Goal: Transaction & Acquisition: Purchase product/service

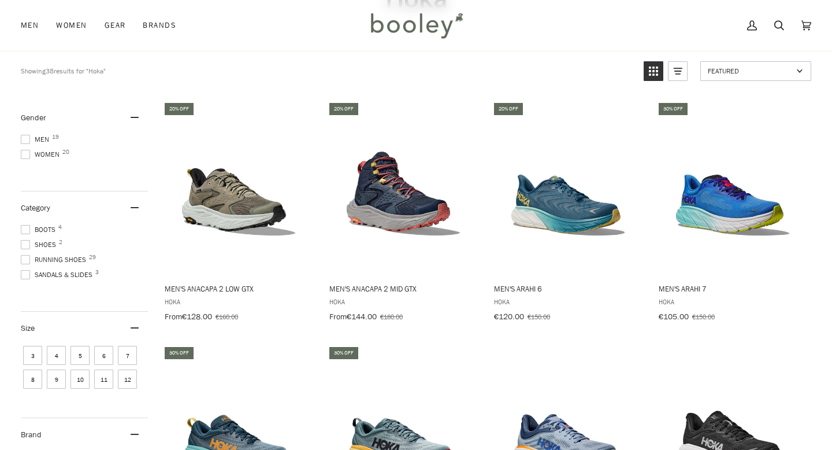
scroll to position [114, 0]
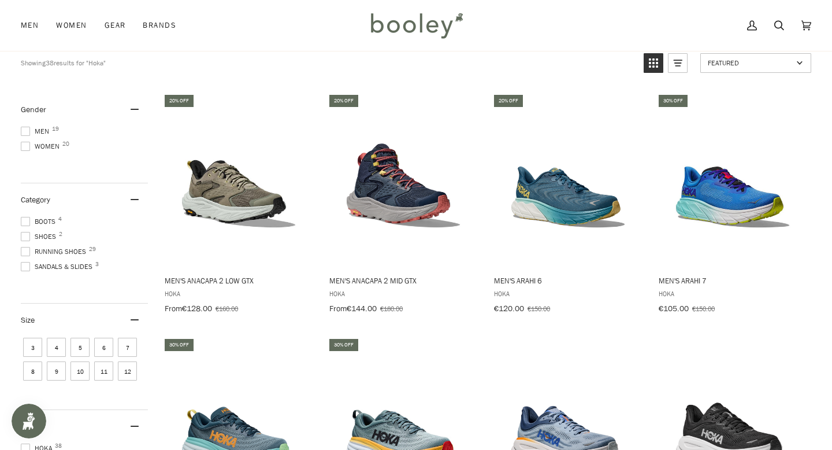
click at [45, 143] on span "Women 20" at bounding box center [42, 146] width 42 height 10
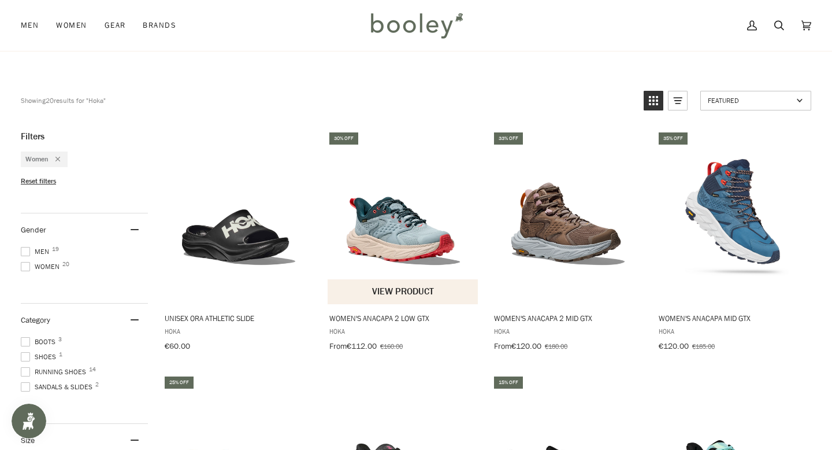
scroll to position [80, 0]
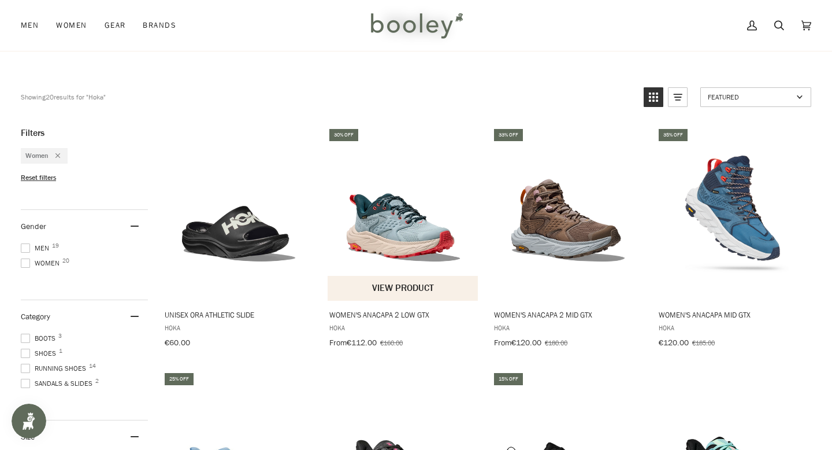
click at [397, 234] on img "Women's Anacapa 2 Low GTX" at bounding box center [403, 213] width 151 height 151
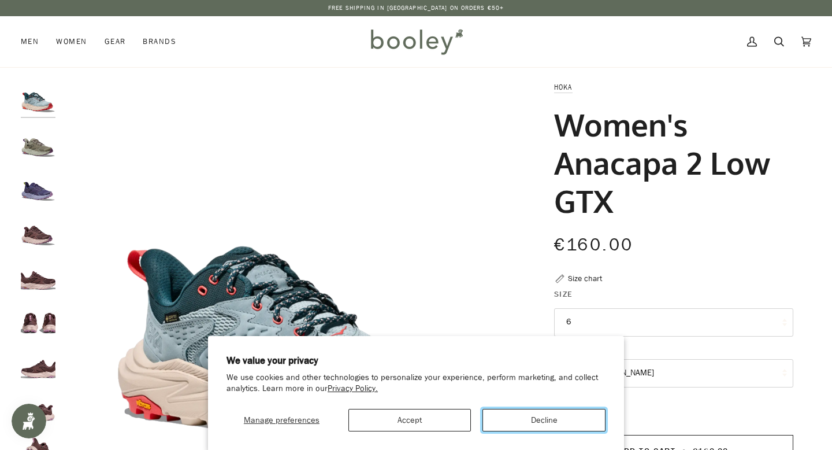
click at [543, 414] on button "Decline" at bounding box center [544, 420] width 123 height 23
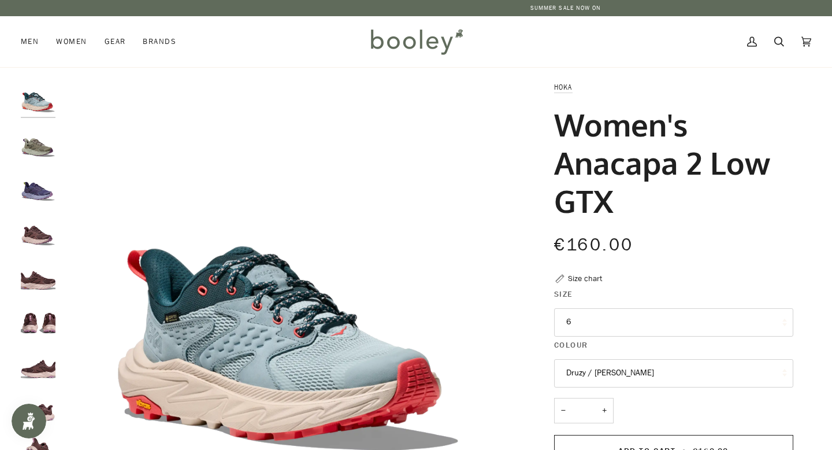
click at [41, 144] on img "Hoka Women's Anacapa 2 Low GTX Barley / Celadon Tint - Booley Galway" at bounding box center [38, 142] width 35 height 35
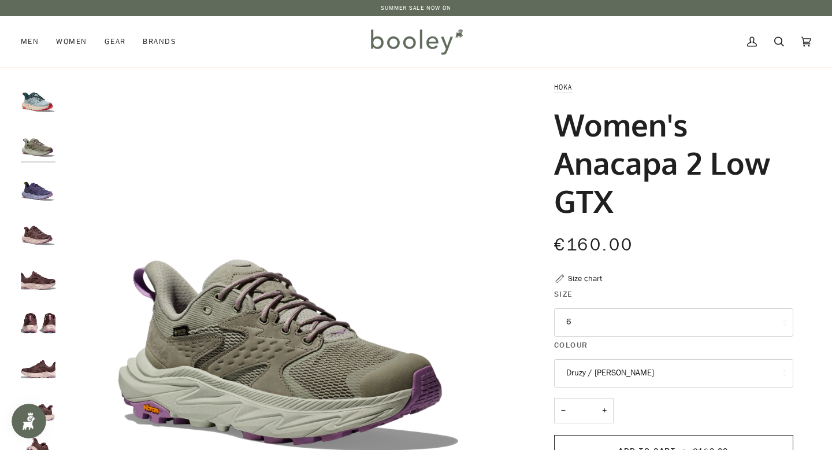
click at [36, 190] on img "Hoka Women's Anacapa 2 Low GTX Meteor / Cosmic Sky - Booley Galway" at bounding box center [38, 186] width 35 height 35
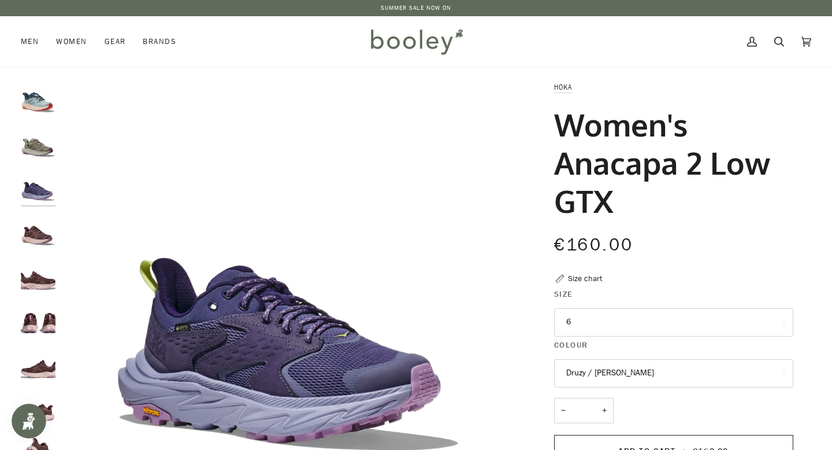
click at [43, 244] on img "Hoka Women's Anacapa 2 Low GTX Smoky Quartz / Cosmic Pearl - Booley Galway" at bounding box center [38, 231] width 35 height 35
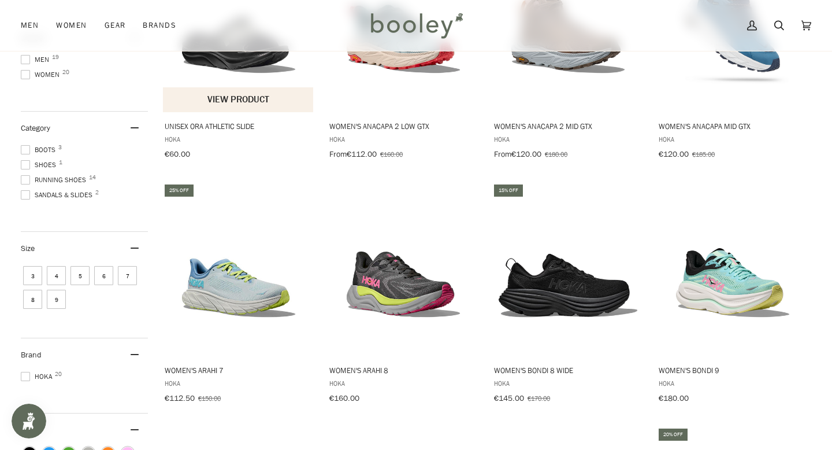
scroll to position [271, 0]
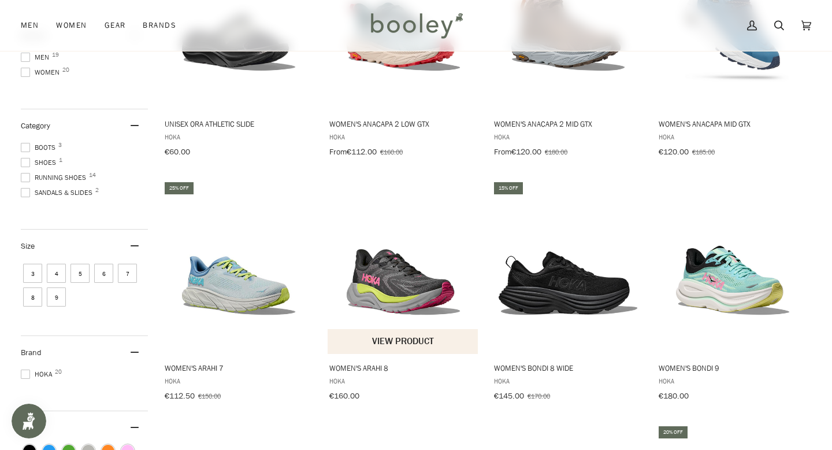
click at [413, 294] on img "Women's Arahi 8" at bounding box center [403, 266] width 151 height 151
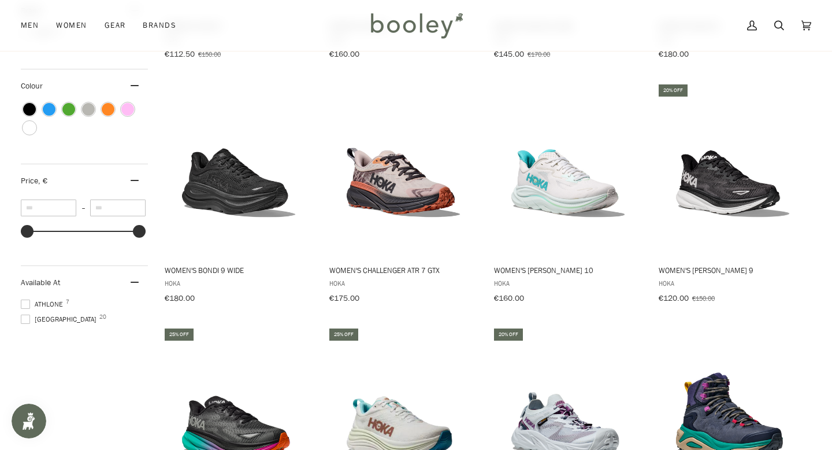
scroll to position [593, 0]
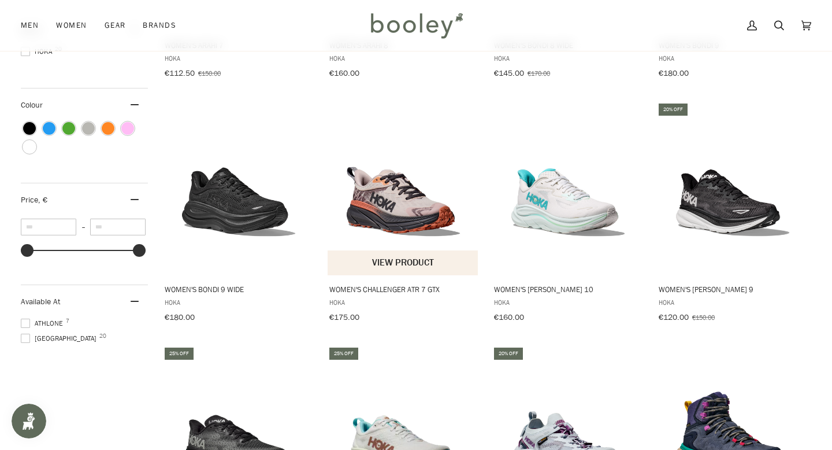
click at [398, 190] on img "Women's Challenger ATR 7 GTX" at bounding box center [403, 188] width 151 height 151
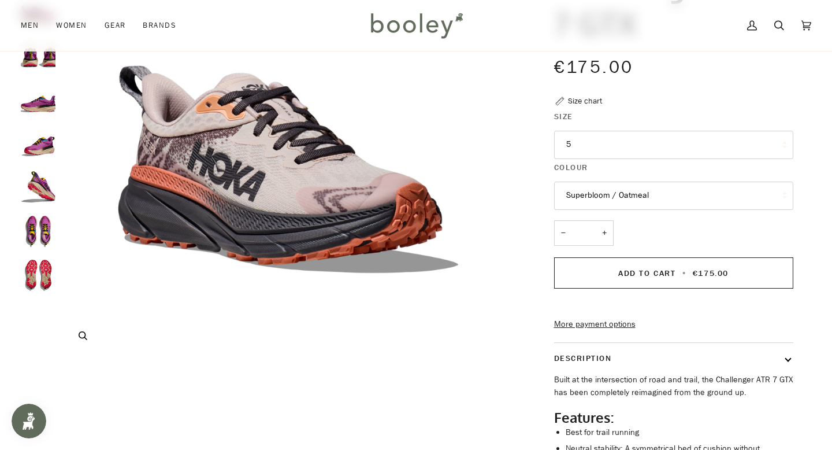
scroll to position [180, 0]
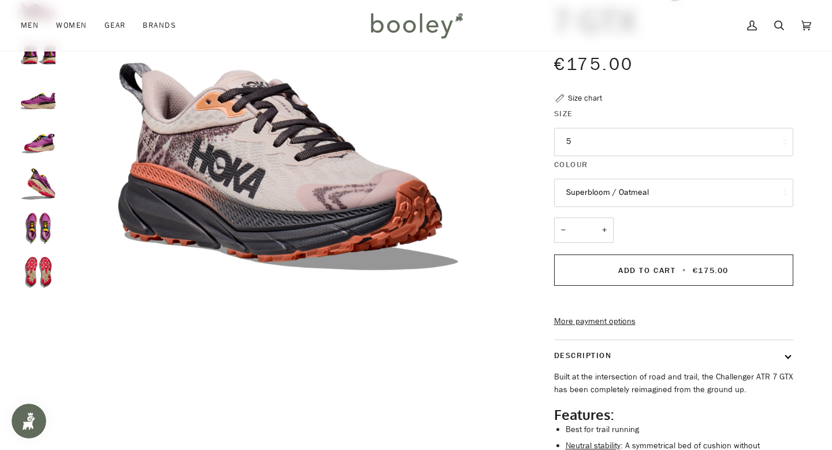
click at [676, 146] on button "5" at bounding box center [673, 142] width 239 height 28
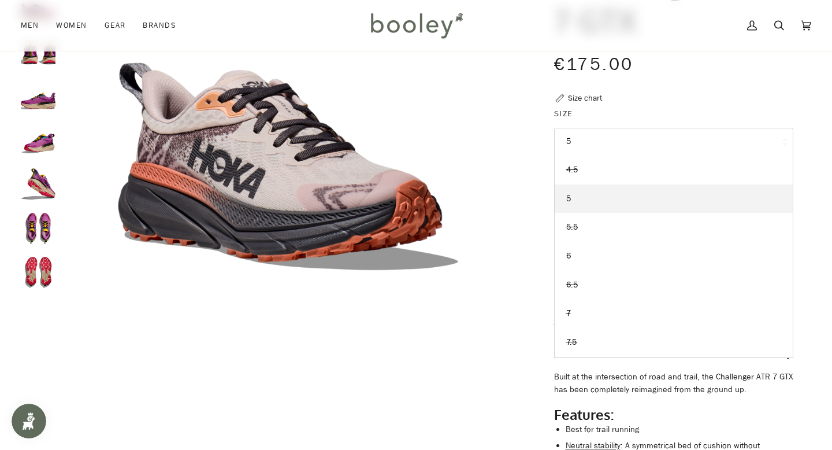
click at [39, 105] on img "Hoka Women's Challenger ATR 7 GTX Superbloom / Oatmeal - Booley Galway" at bounding box center [38, 95] width 35 height 35
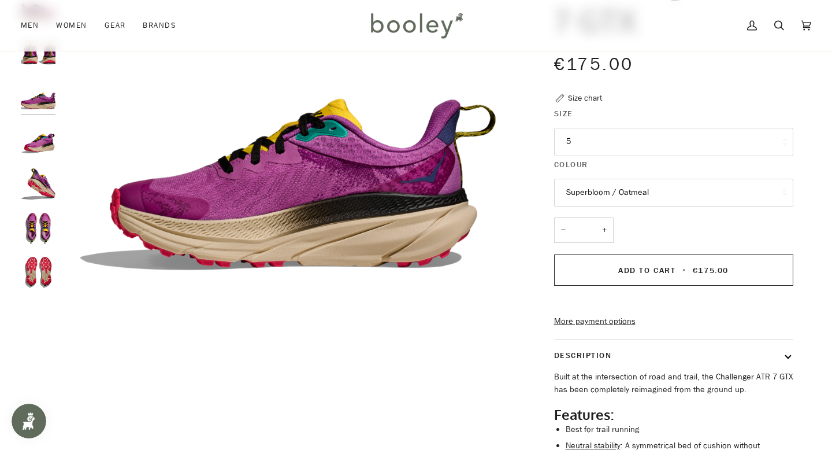
click at [40, 183] on img "Hoka Women's Challenger ATR 7 GTX Superbloom / Oatmeal - Booley Galway" at bounding box center [38, 183] width 35 height 35
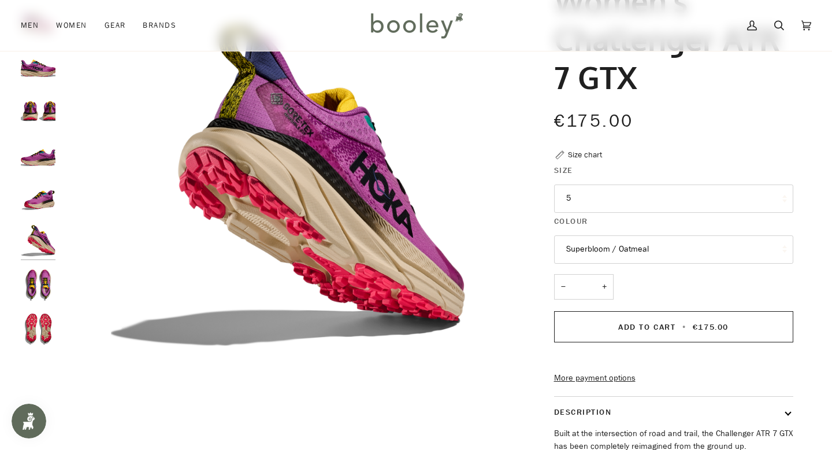
scroll to position [118, 0]
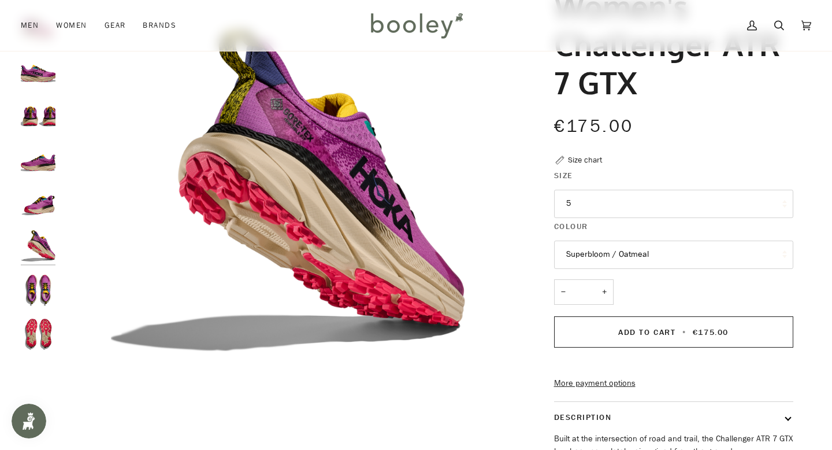
click at [44, 295] on img "Hoka Women's Challenger ATR 7 GTX Superbloom / Oatmeal - Booley Galway" at bounding box center [38, 290] width 35 height 35
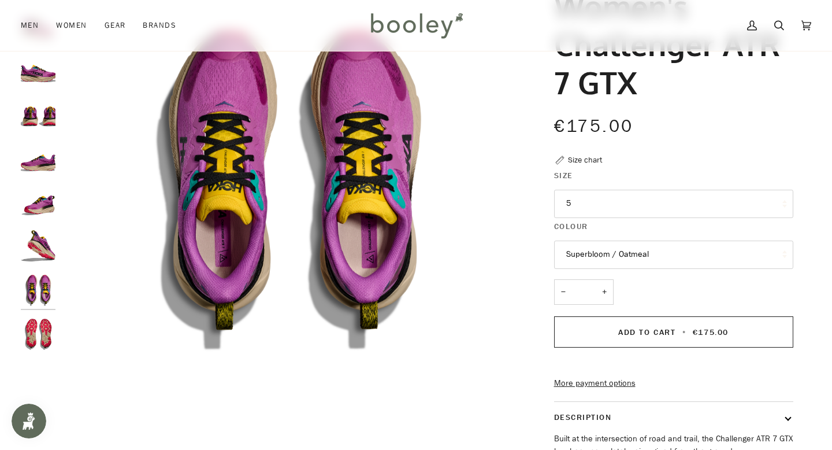
click at [40, 341] on img "Hoka Women's Challenger ATR 7 GTX Superbloom / Oatmeal - Booley Galway" at bounding box center [38, 334] width 35 height 35
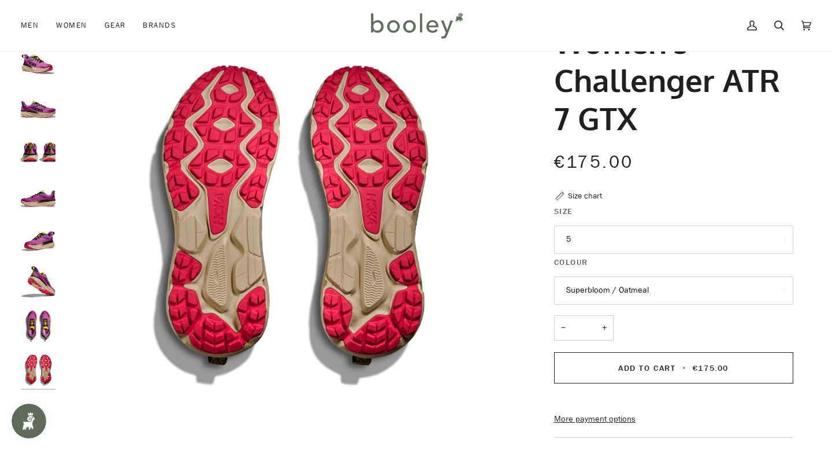
scroll to position [0, 0]
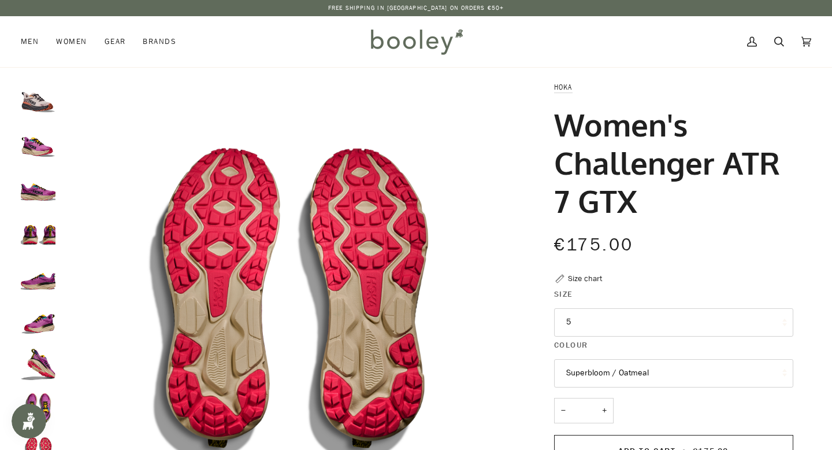
click at [32, 190] on img "Hoka Women's Challenger ATR 7 GTX Superbloom / Oatmeal - Booley Galway" at bounding box center [38, 186] width 35 height 35
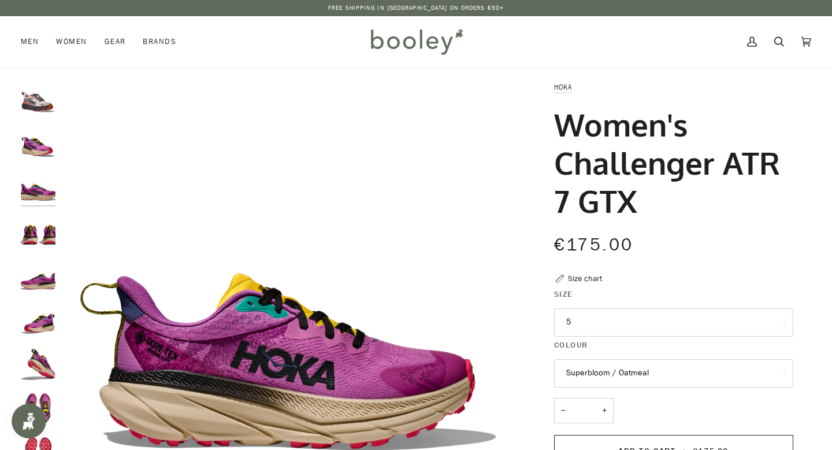
click at [43, 150] on img "Hoka Women's Challenger ATR 7 GTX Superbloom / Oatmeal - Booley Galway" at bounding box center [38, 142] width 35 height 35
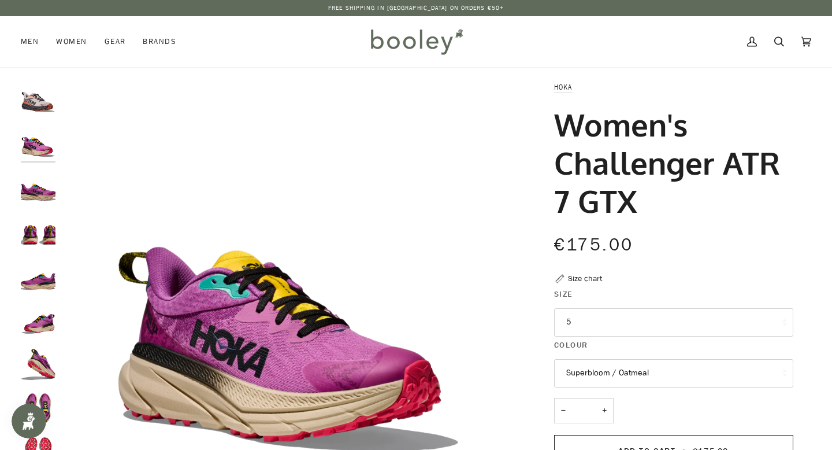
click at [40, 101] on img "Hoka Women's Challenger ATR 7 GTX Cosmic Pearl / Galaxy - Booley Galway" at bounding box center [38, 98] width 35 height 35
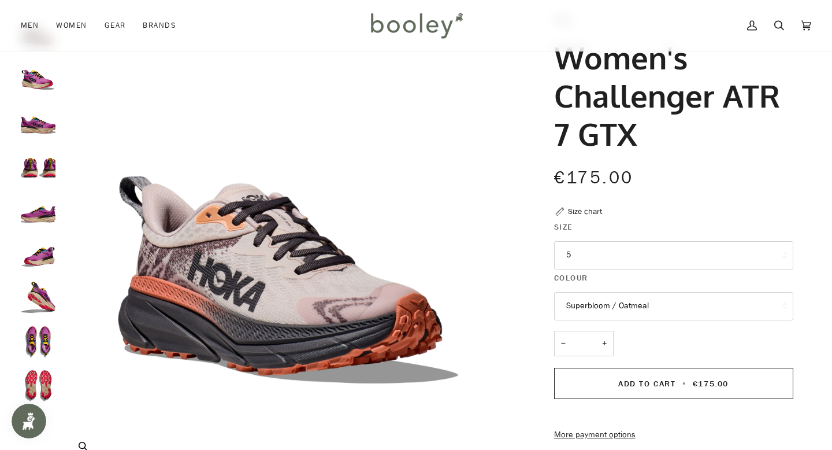
scroll to position [69, 0]
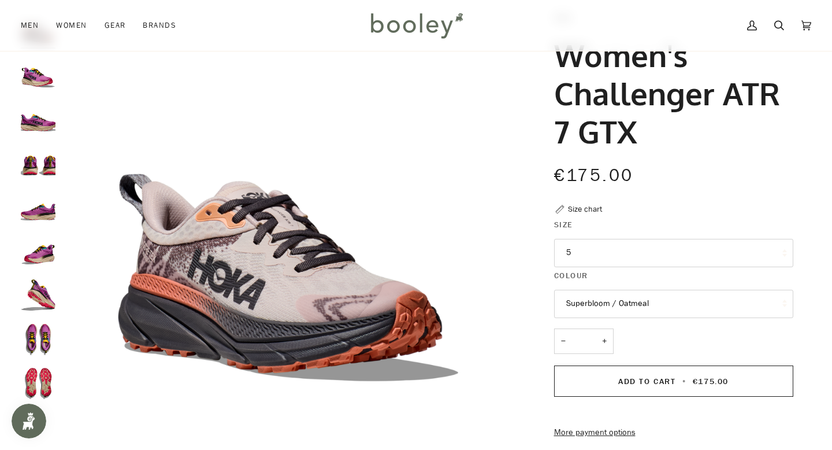
click at [49, 138] on div at bounding box center [41, 211] width 40 height 399
click at [30, 122] on img "Hoka Women's Challenger ATR 7 GTX Superbloom / Oatmeal - Booley Galway" at bounding box center [38, 117] width 35 height 35
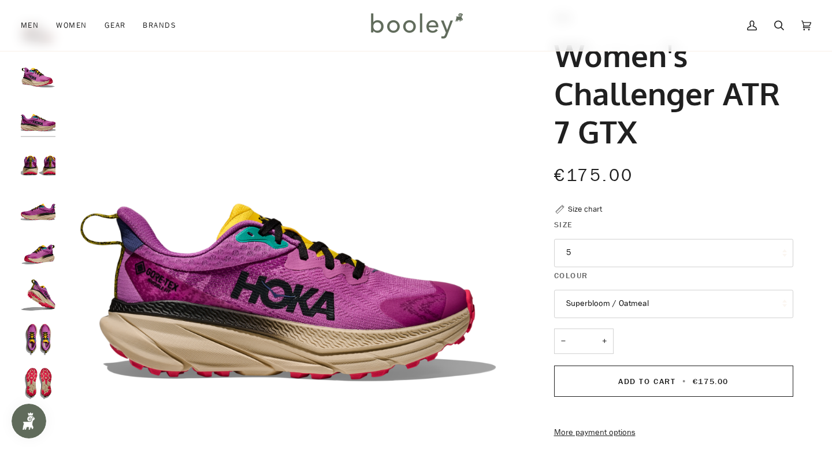
click at [36, 169] on img "Hoka Women's Challenger ATR 7 GTX Superbloom / Oatmeal - Booley Galway" at bounding box center [38, 161] width 35 height 35
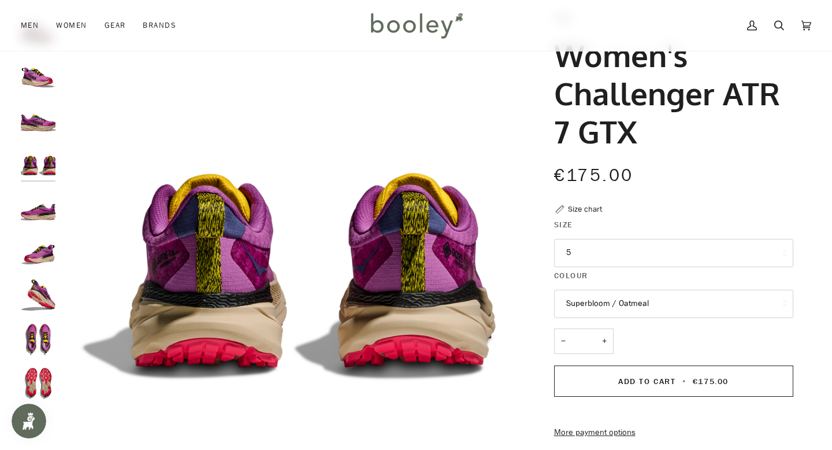
click at [40, 212] on img "Hoka Women's Challenger ATR 7 GTX Superbloom / Oatmeal - Booley Galway" at bounding box center [38, 206] width 35 height 35
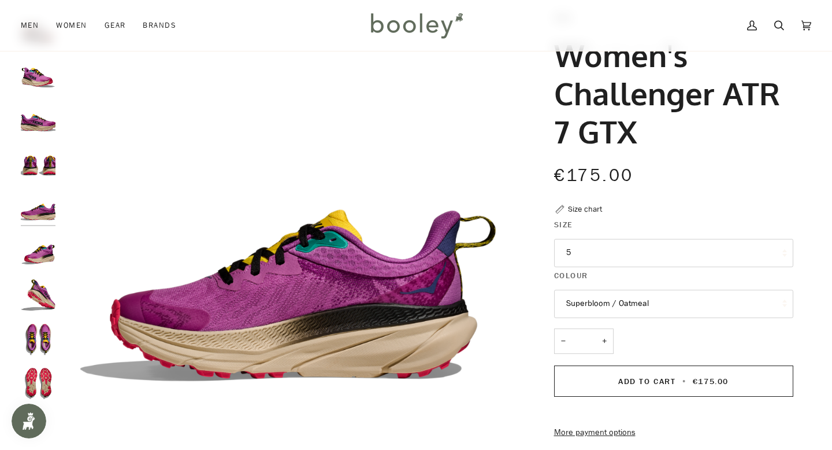
click at [48, 254] on img "Hoka Women's Challenger ATR 7 GTX Superbloom / Oatmeal - Booley Galway" at bounding box center [38, 250] width 35 height 35
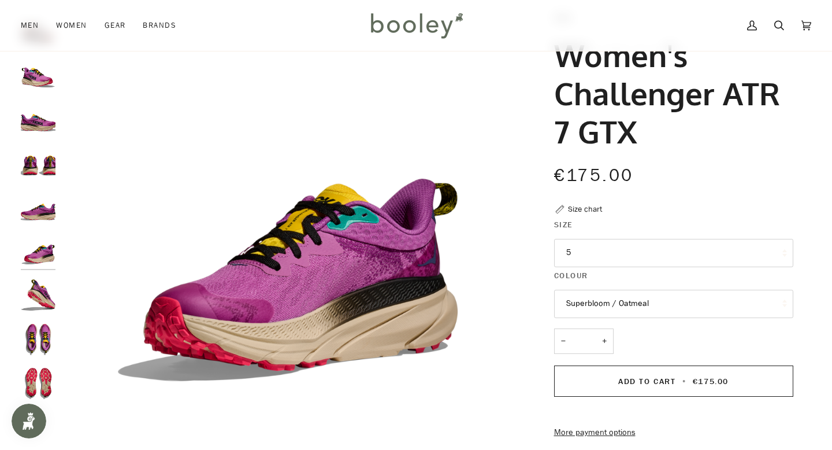
click at [50, 300] on img "Hoka Women's Challenger ATR 7 GTX Superbloom / Oatmeal - Booley Galway" at bounding box center [38, 294] width 35 height 35
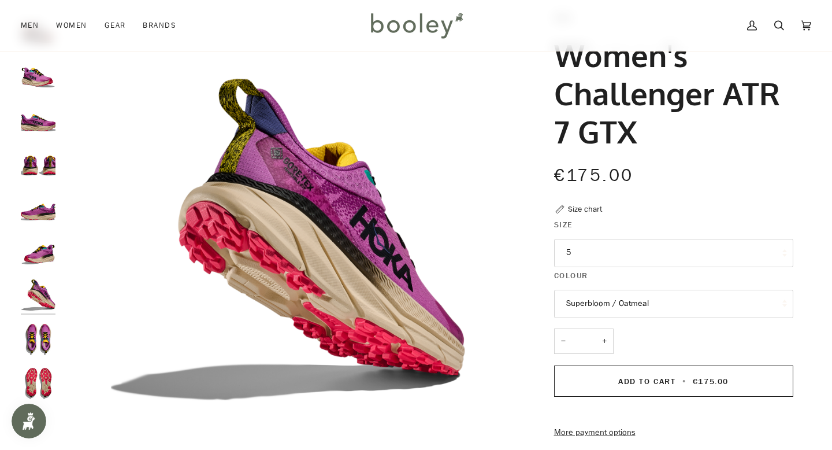
click at [43, 343] on img "Hoka Women's Challenger ATR 7 GTX Superbloom / Oatmeal - Booley Galway" at bounding box center [38, 339] width 35 height 35
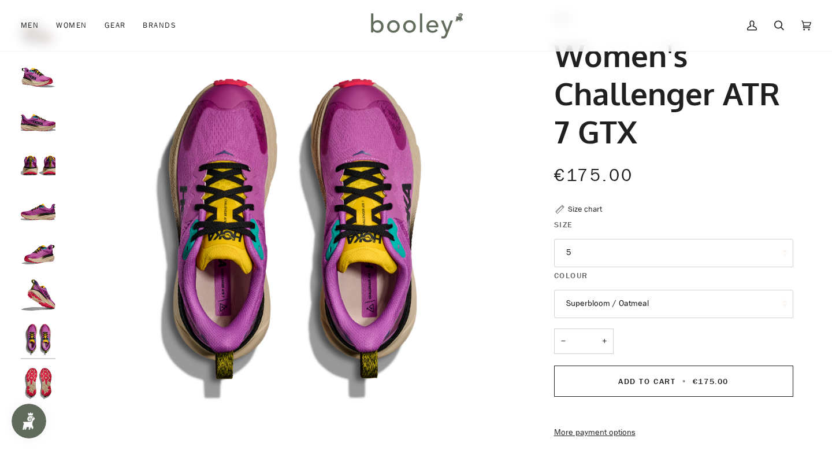
click at [35, 381] on img "Hoka Women's Challenger ATR 7 GTX Superbloom / Oatmeal - Booley Galway" at bounding box center [38, 383] width 35 height 35
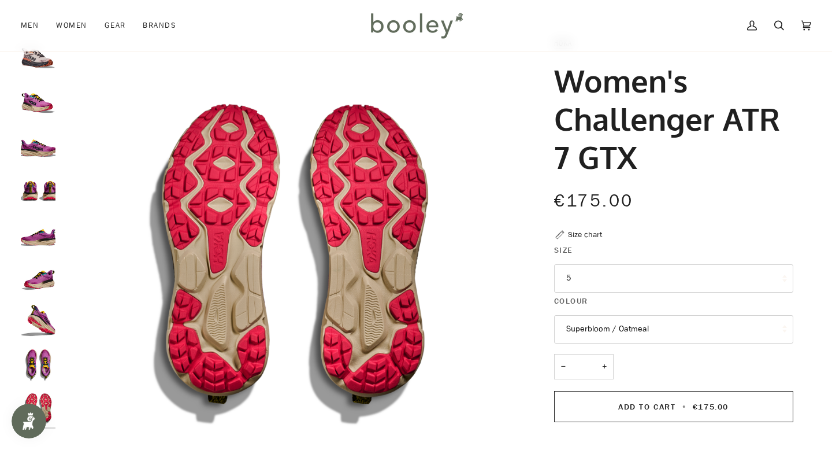
scroll to position [0, 0]
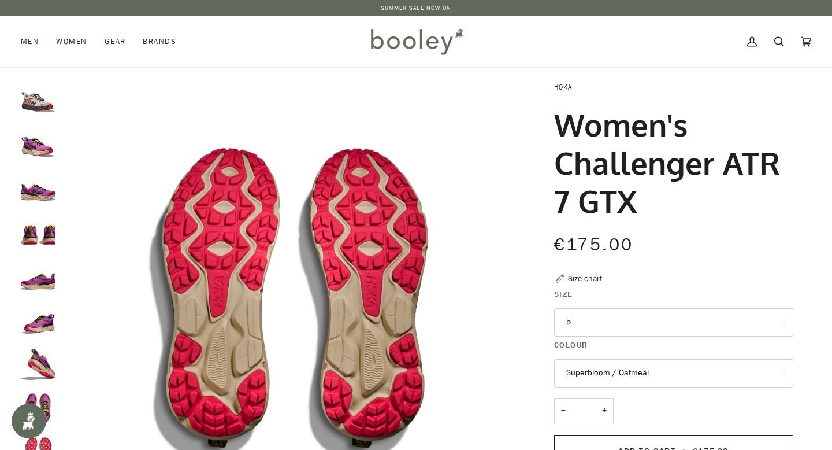
click at [36, 103] on img "Hoka Women's Challenger ATR 7 GTX Cosmic Pearl / Galaxy - Booley Galway" at bounding box center [38, 98] width 35 height 35
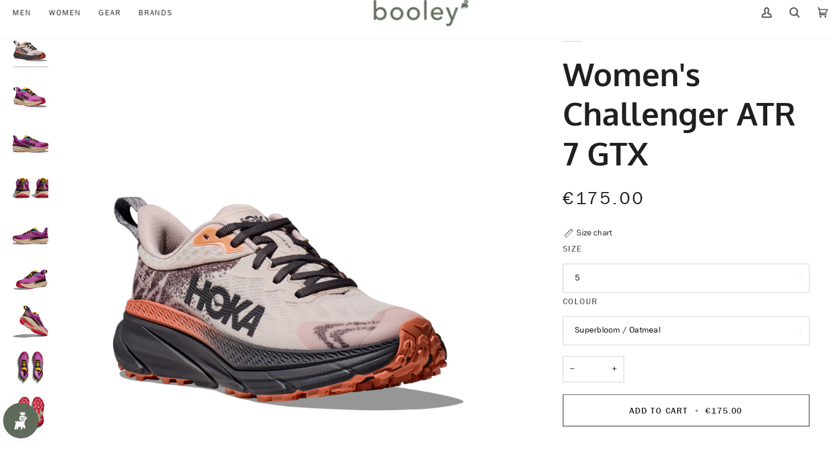
scroll to position [43, 0]
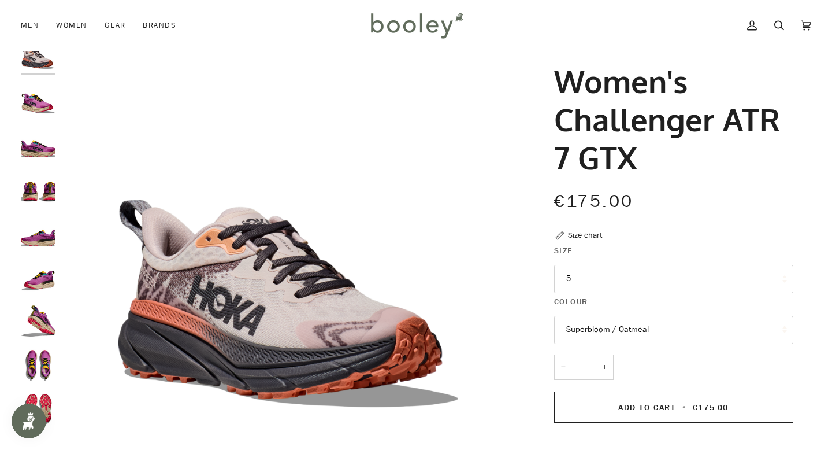
click at [638, 283] on button "5" at bounding box center [673, 279] width 239 height 28
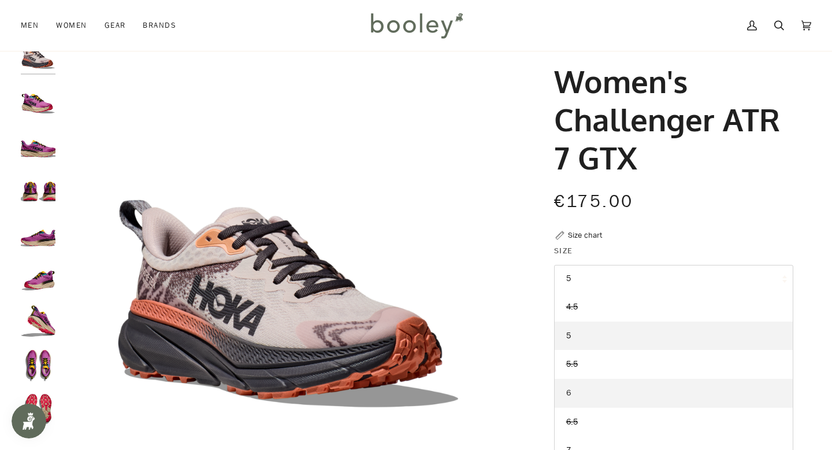
click at [598, 396] on link "6" at bounding box center [674, 393] width 238 height 29
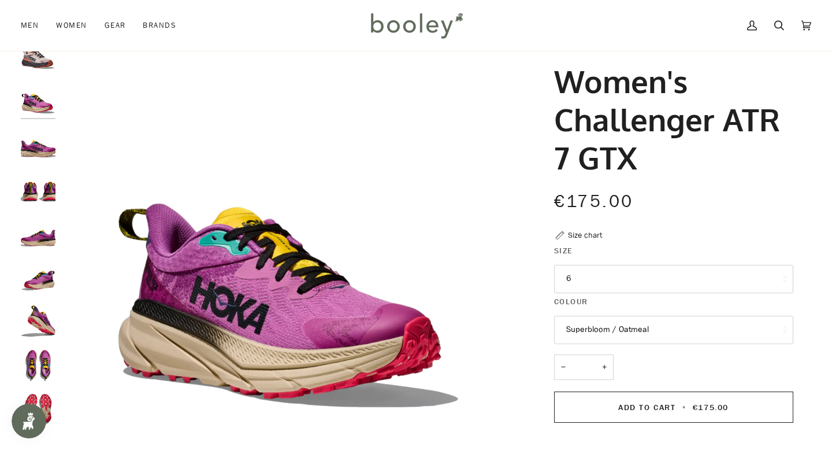
click at [599, 341] on button "Superbloom / Oatmeal" at bounding box center [673, 330] width 239 height 28
click at [592, 386] on span "Superbloom / Oatmeal" at bounding box center [607, 385] width 83 height 11
click at [609, 281] on button "6" at bounding box center [673, 279] width 239 height 28
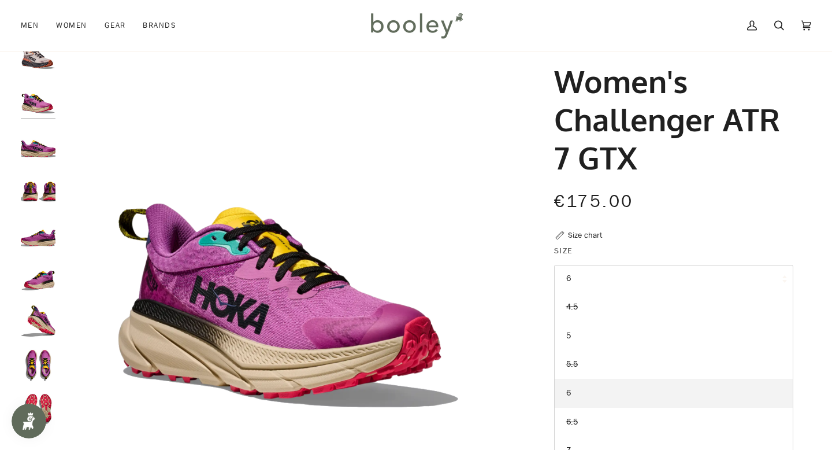
click at [590, 396] on link "6" at bounding box center [674, 393] width 238 height 29
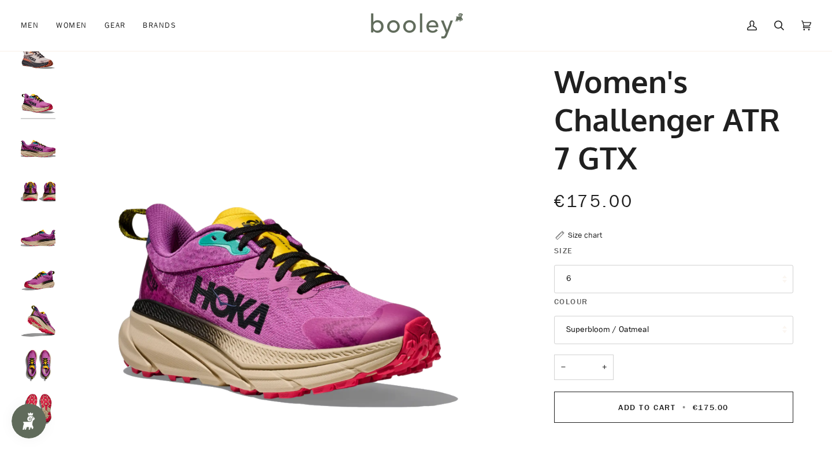
click at [615, 331] on button "Superbloom / Oatmeal" at bounding box center [673, 330] width 239 height 28
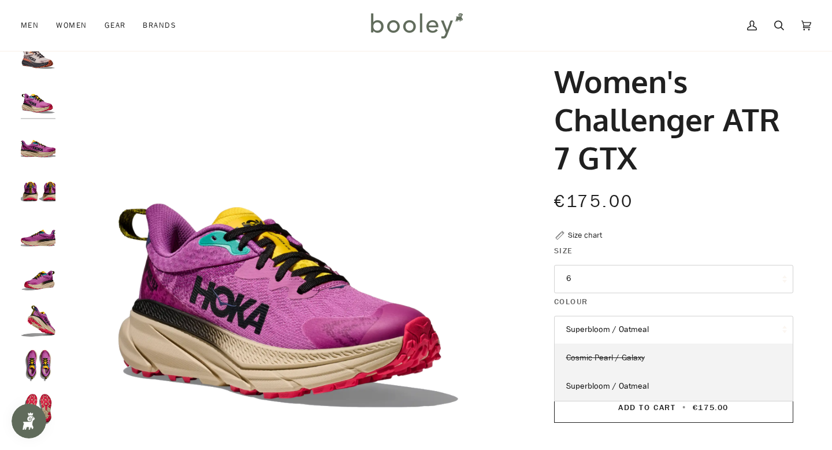
click at [603, 362] on span "Cosmic Pearl / Galaxy" at bounding box center [605, 357] width 79 height 11
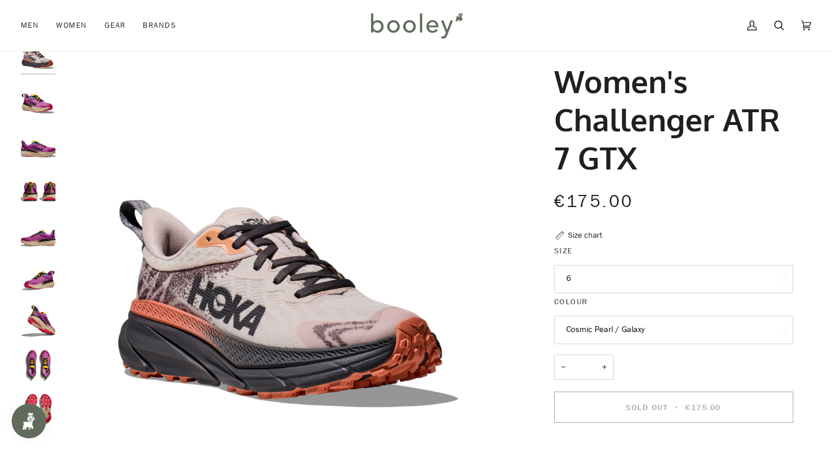
click at [37, 144] on img "Hoka Women's Challenger ATR 7 GTX Superbloom / Oatmeal - Booley Galway" at bounding box center [38, 143] width 35 height 35
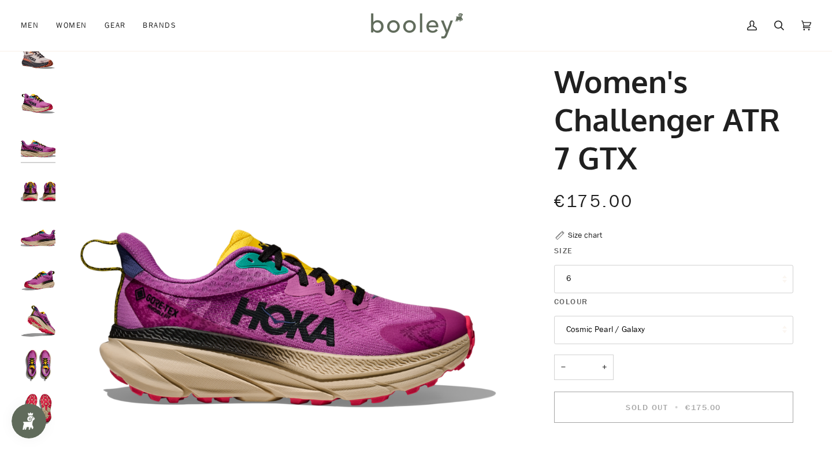
click at [614, 323] on button "Cosmic Pearl / Galaxy" at bounding box center [673, 330] width 239 height 28
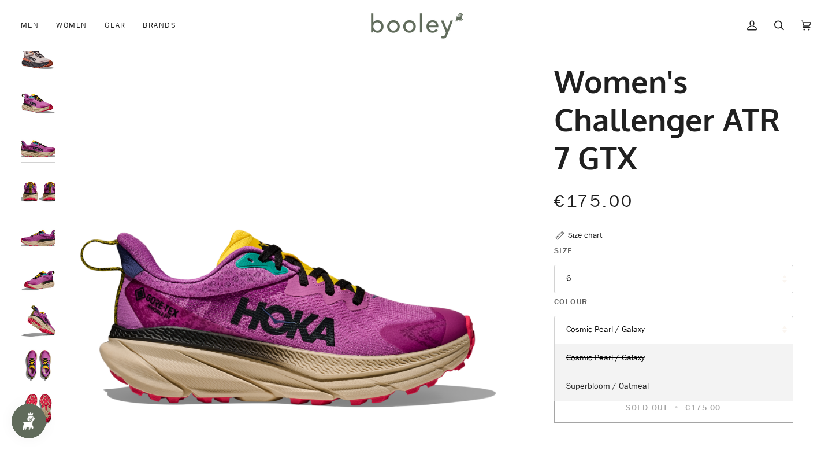
click at [602, 387] on span "Superbloom / Oatmeal" at bounding box center [607, 385] width 83 height 11
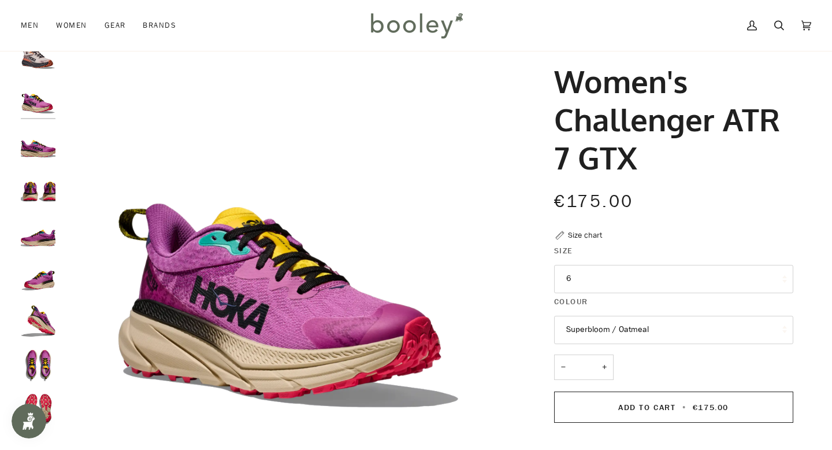
click at [610, 328] on button "Superbloom / Oatmeal" at bounding box center [673, 330] width 239 height 28
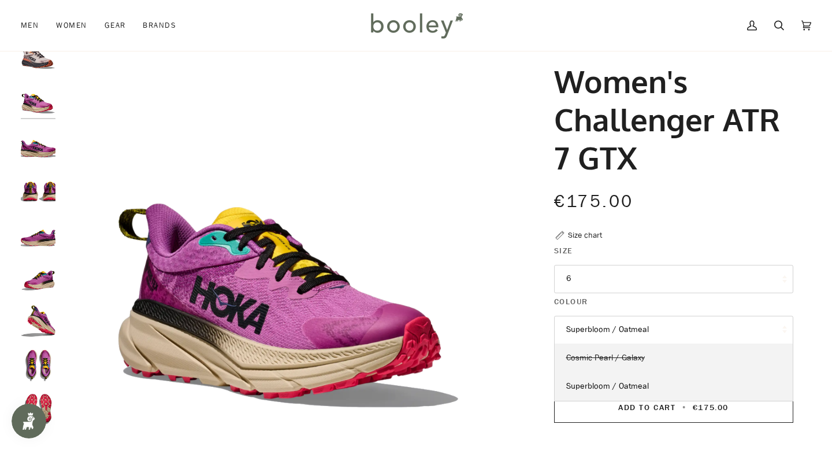
click at [606, 361] on span "Cosmic Pearl / Galaxy" at bounding box center [605, 357] width 79 height 11
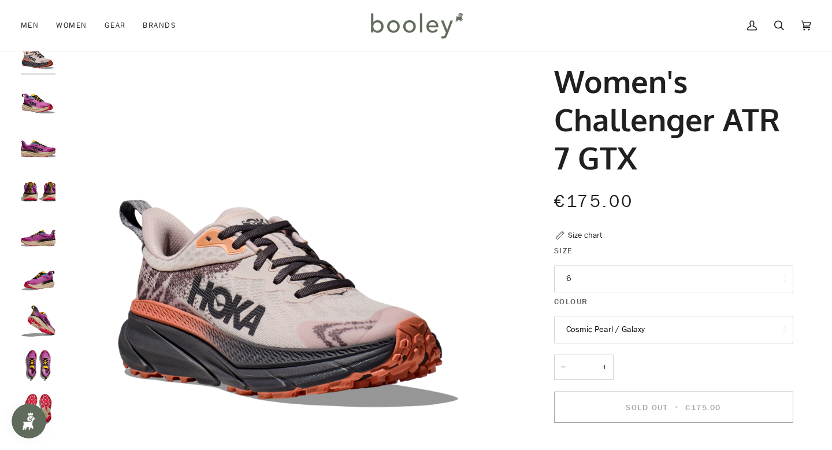
click at [607, 333] on button "Cosmic Pearl / Galaxy" at bounding box center [673, 330] width 239 height 28
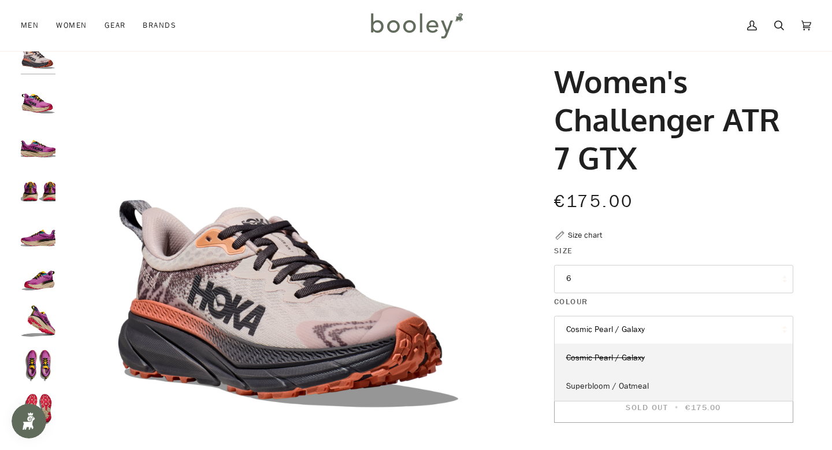
click at [603, 384] on span "Superbloom / Oatmeal" at bounding box center [607, 385] width 83 height 11
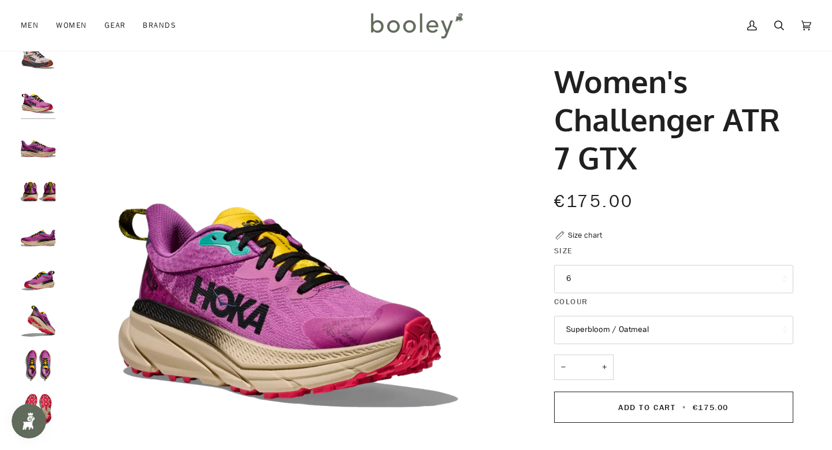
click at [614, 328] on button "Superbloom / Oatmeal" at bounding box center [673, 330] width 239 height 28
click at [606, 387] on span "Superbloom / Oatmeal" at bounding box center [607, 385] width 83 height 11
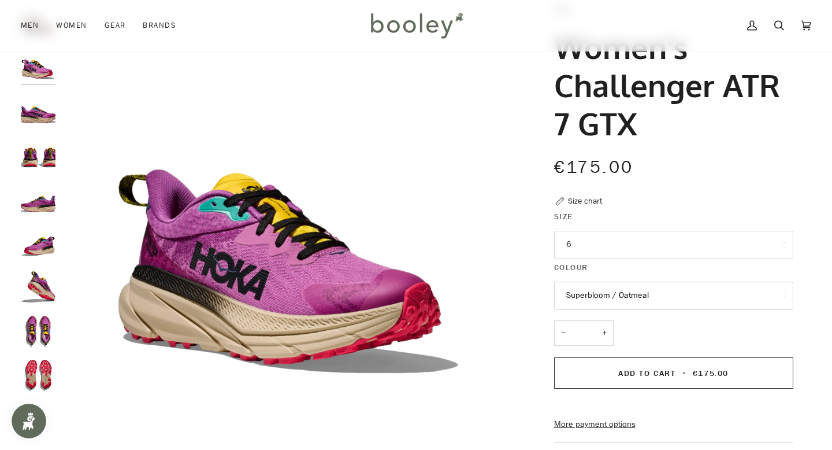
scroll to position [80, 0]
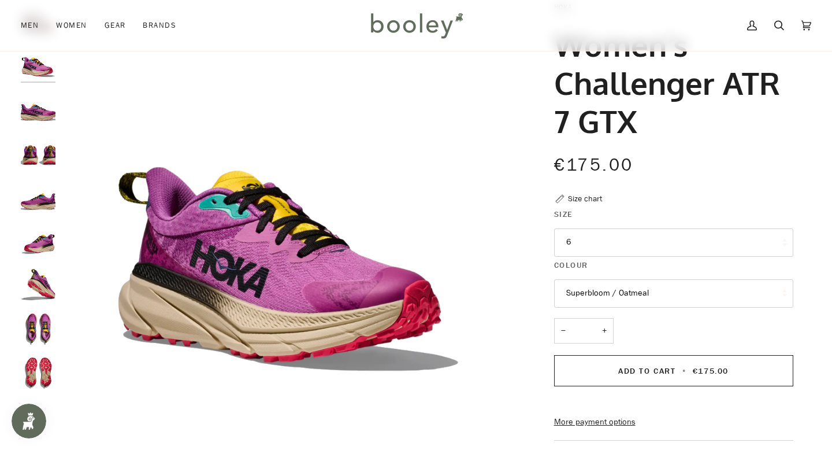
click at [613, 291] on button "Superbloom / Oatmeal" at bounding box center [673, 293] width 239 height 28
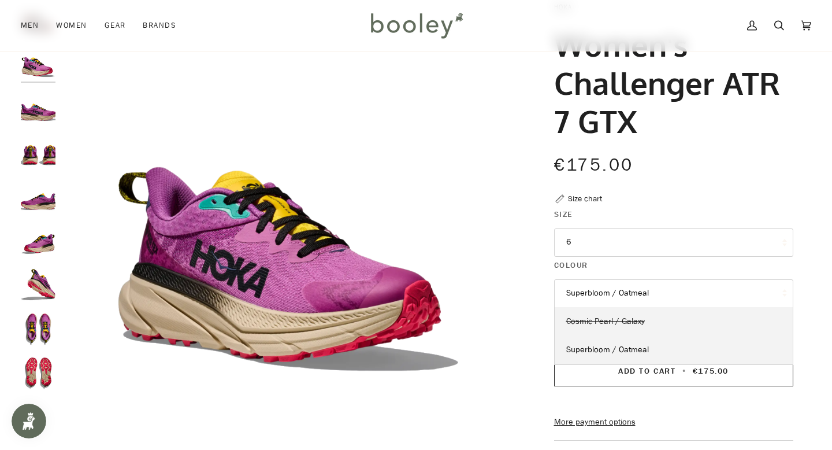
click at [604, 324] on span "Cosmic Pearl / Galaxy" at bounding box center [605, 321] width 79 height 11
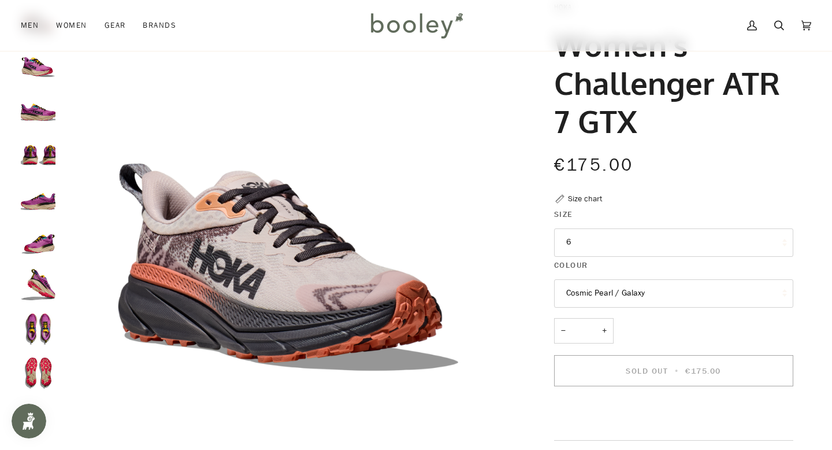
click at [595, 243] on button "6" at bounding box center [673, 242] width 239 height 28
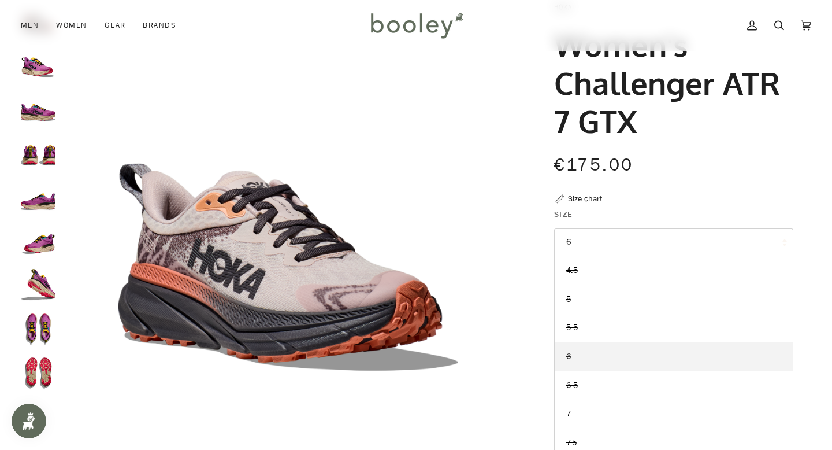
click at [577, 357] on link "6" at bounding box center [674, 356] width 238 height 29
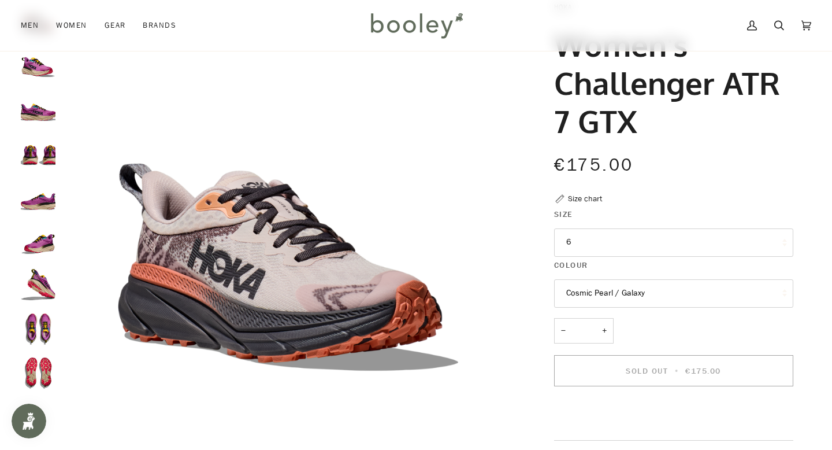
click at [588, 236] on button "6" at bounding box center [673, 242] width 239 height 28
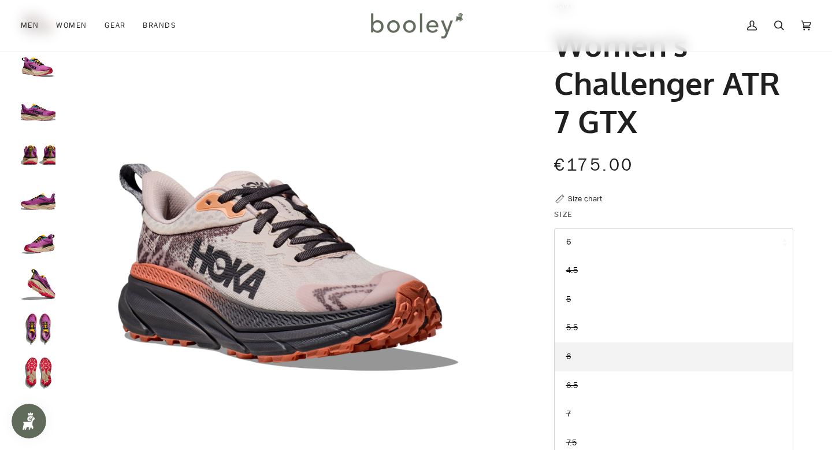
click at [572, 244] on button "6" at bounding box center [673, 242] width 239 height 28
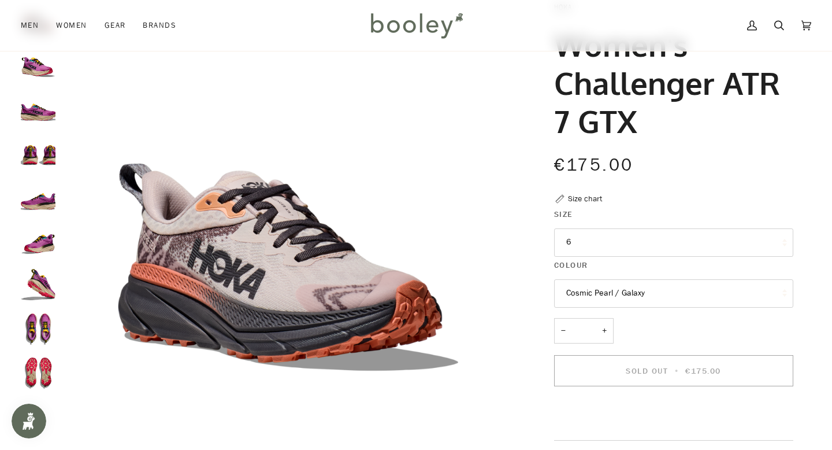
click at [621, 300] on button "Cosmic Pearl / Galaxy" at bounding box center [673, 293] width 239 height 28
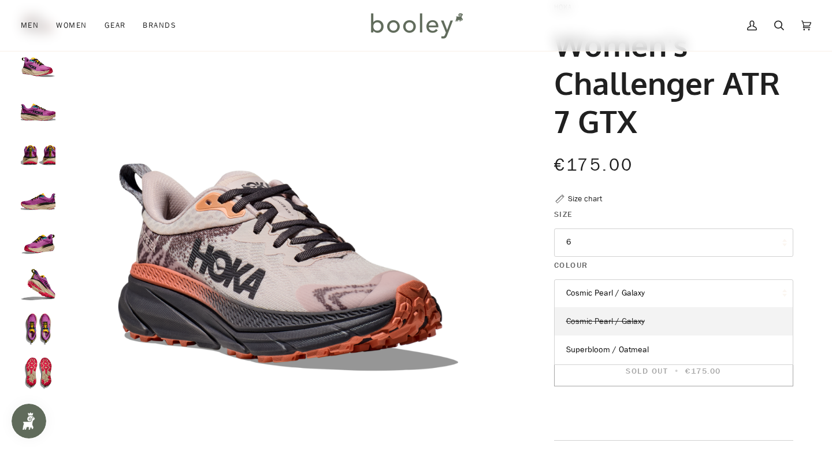
click at [613, 327] on link "Cosmic Pearl / Galaxy" at bounding box center [674, 321] width 238 height 29
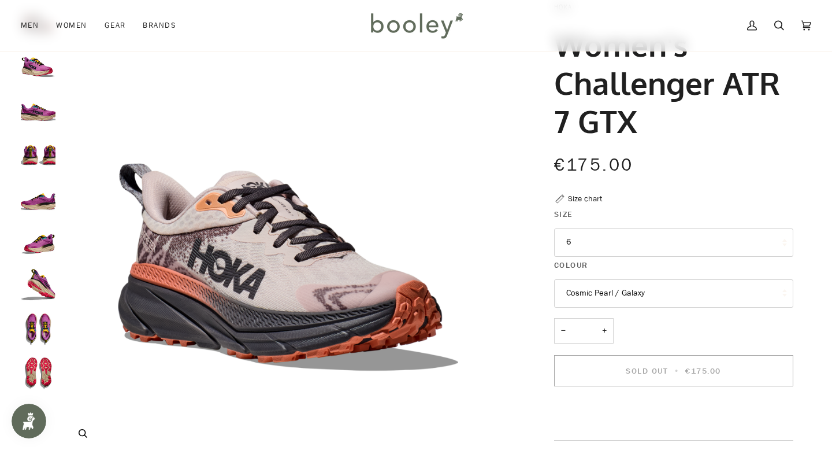
click at [299, 263] on img "Hoka Women's Challenger ATR 7 GTX Cosmic Pearl / Galaxy - Booley Galway" at bounding box center [288, 228] width 454 height 454
